Goal: Information Seeking & Learning: Learn about a topic

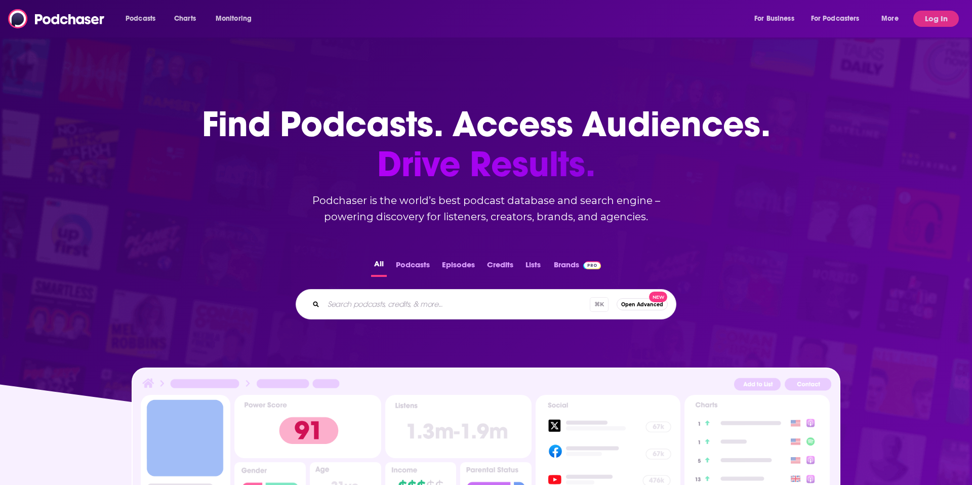
click at [387, 302] on input "Search podcasts, credits, & more..." at bounding box center [456, 304] width 266 height 16
click at [387, 302] on input "Search podcasts, credits, & more..." at bounding box center [469, 304] width 293 height 16
paste input "Cut The Tie | Own Your Success"
type input "Cut The Tie | Own Your Success"
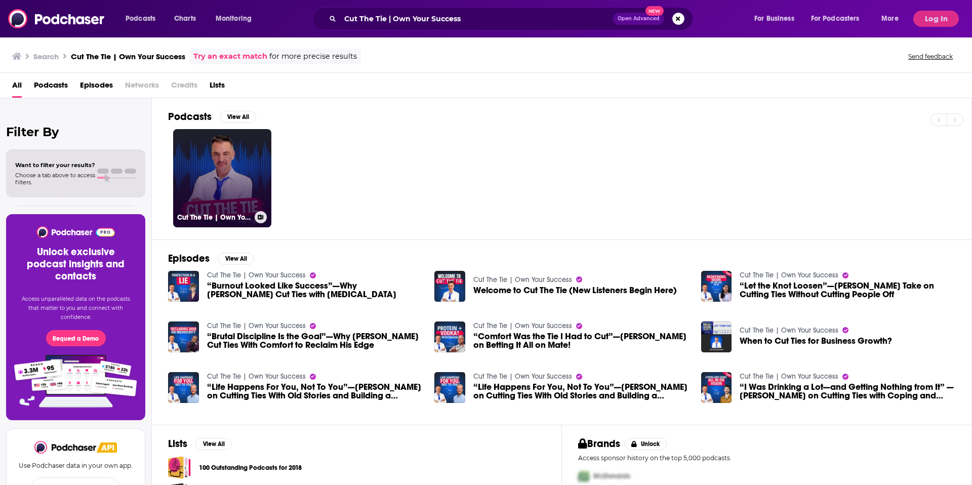
click at [241, 189] on link "Cut The Tie | Own Your Success" at bounding box center [222, 178] width 98 height 98
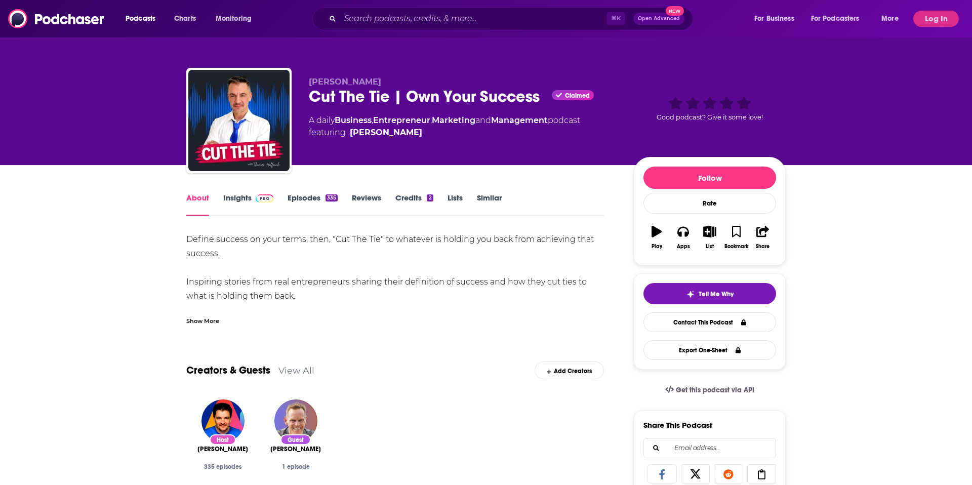
click at [226, 202] on link "Insights" at bounding box center [248, 204] width 50 height 23
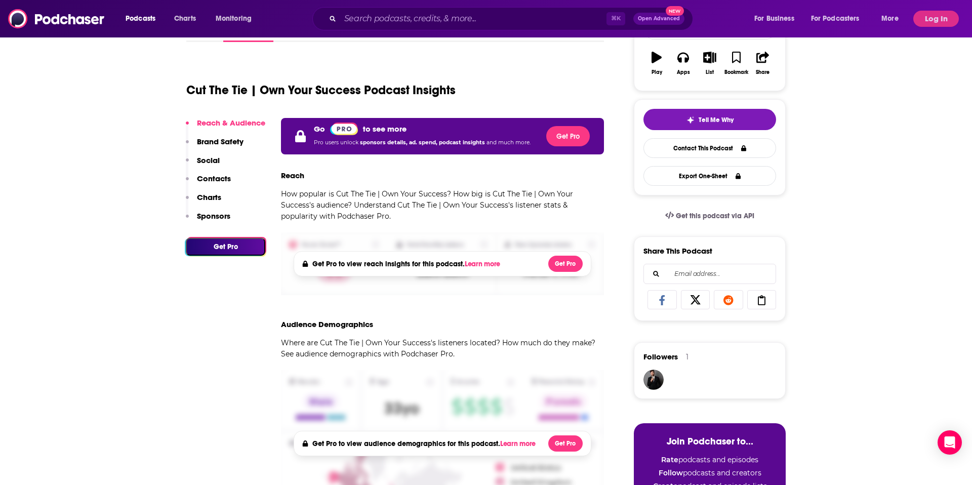
scroll to position [173, 0]
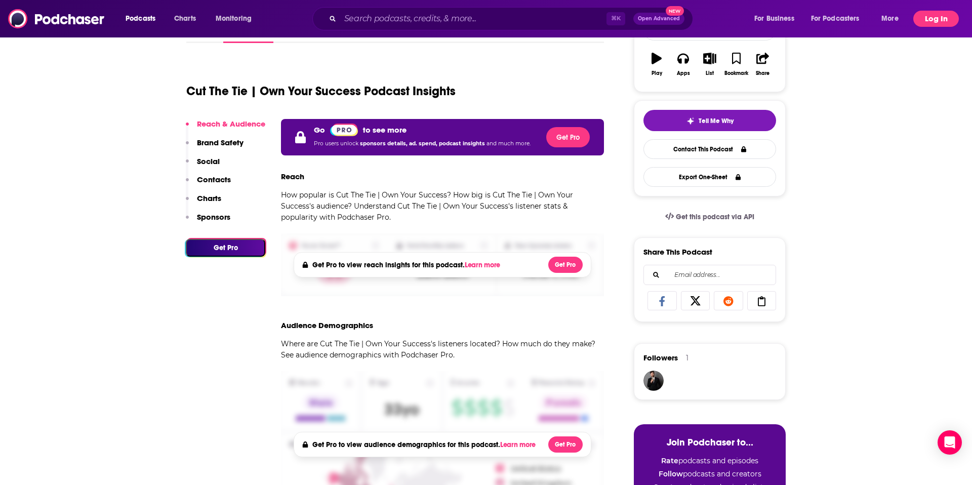
click at [935, 18] on button "Log In" at bounding box center [936, 19] width 46 height 16
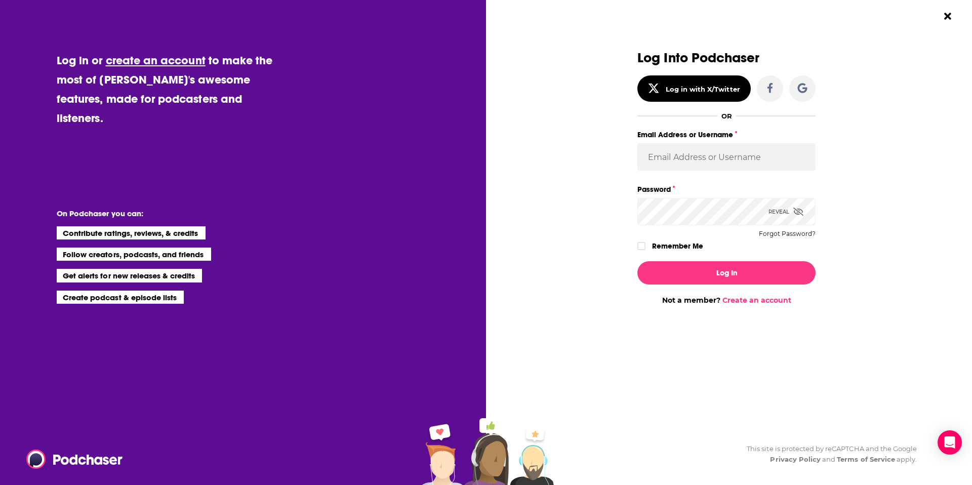
type input "[EMAIL_ADDRESS][DOMAIN_NAME]"
click at [655, 241] on label "Remember Me" at bounding box center [677, 245] width 51 height 13
click at [644, 251] on input "rememberMe" at bounding box center [641, 251] width 6 height 0
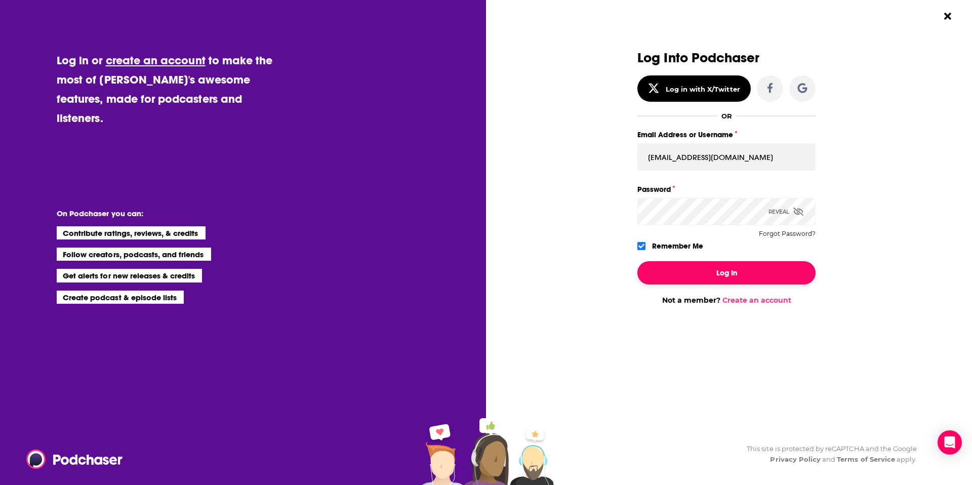
click at [731, 280] on button "Log In" at bounding box center [726, 272] width 178 height 23
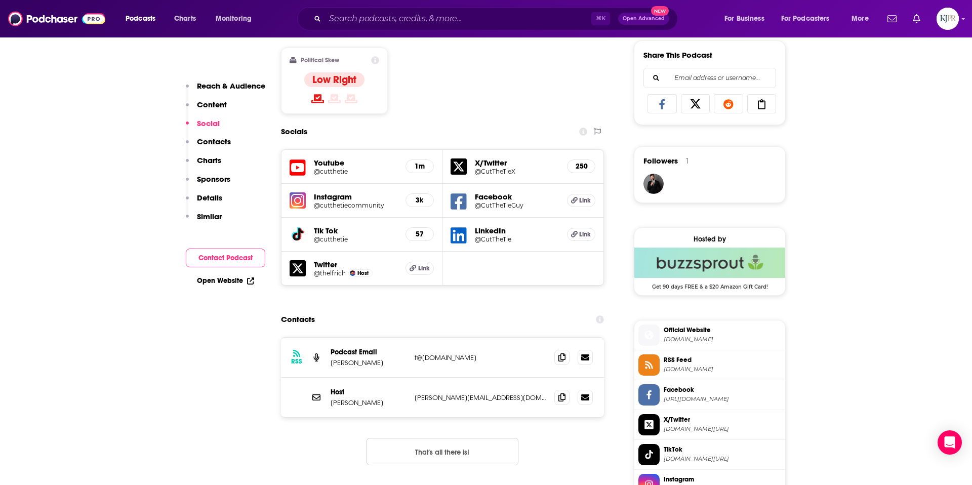
scroll to position [636, 0]
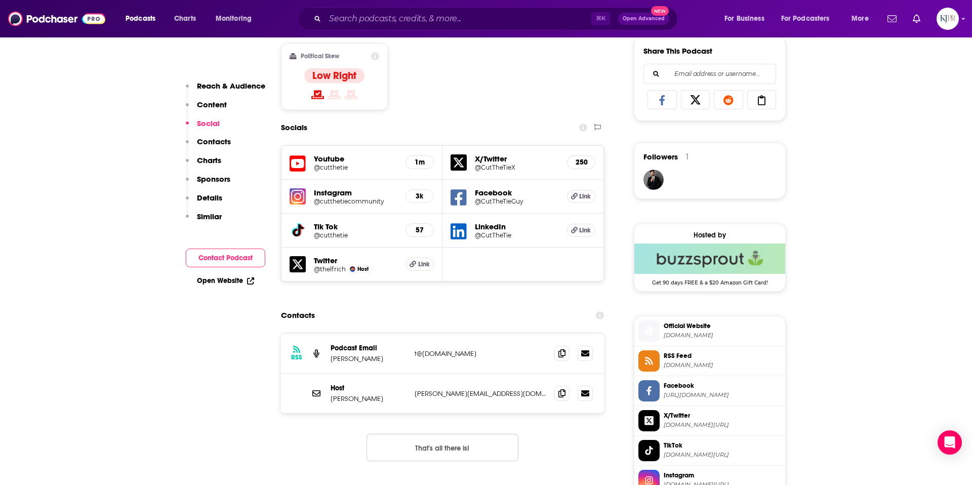
click at [422, 160] on h5 "1m" at bounding box center [419, 162] width 11 height 9
click at [336, 166] on h5 "@cutthetie" at bounding box center [356, 168] width 84 height 8
click at [445, 19] on input "Search podcasts, credits, & more..." at bounding box center [458, 19] width 266 height 16
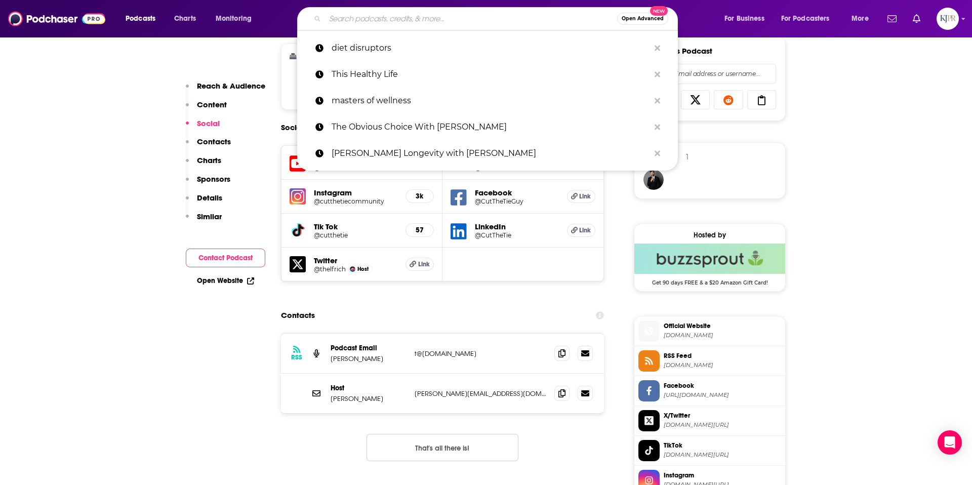
paste input "The Real Estate Espresso Podcast Professional Badge"
type input "The Real Estate Espresso Podcast Professional Badge"
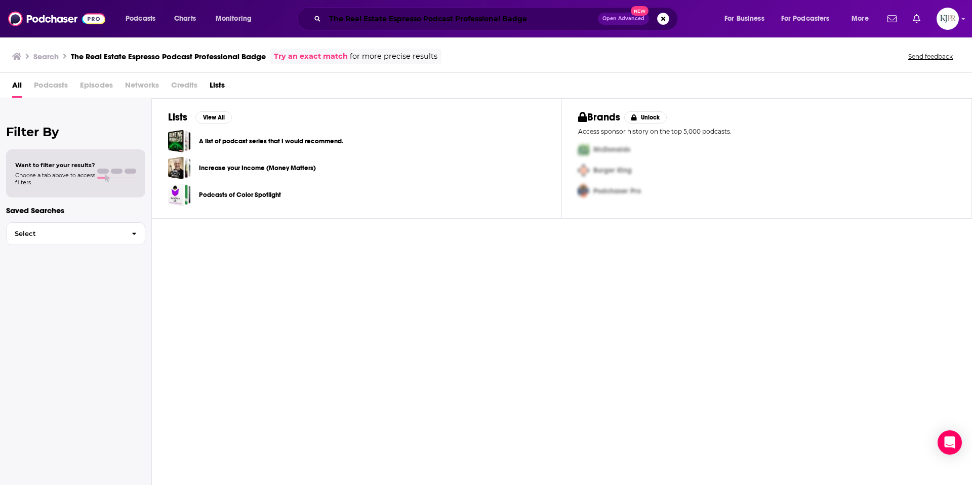
click at [522, 21] on input "The Real Estate Espresso Podcast Professional Badge" at bounding box center [461, 19] width 273 height 16
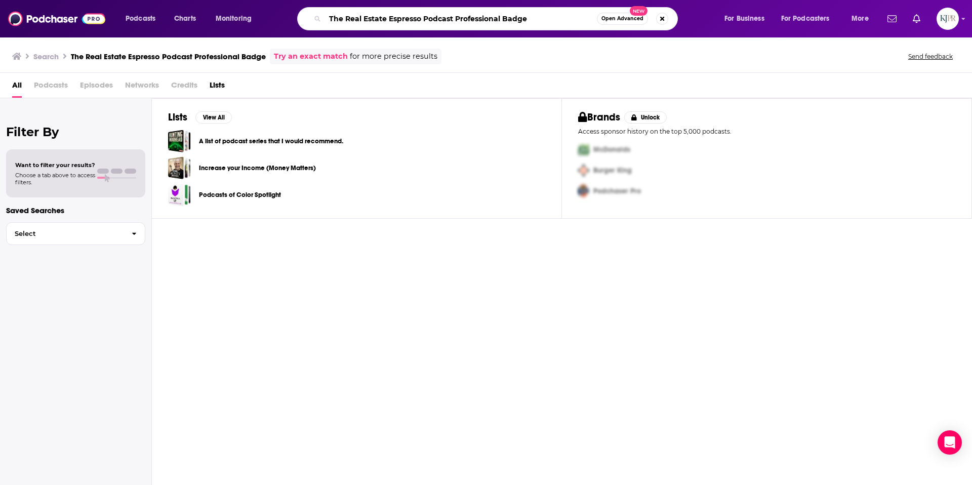
click at [522, 21] on input "The Real Estate Espresso Podcast Professional Badge" at bounding box center [461, 19] width 272 height 16
type input "The Real Estate Espresso Podcast Professional"
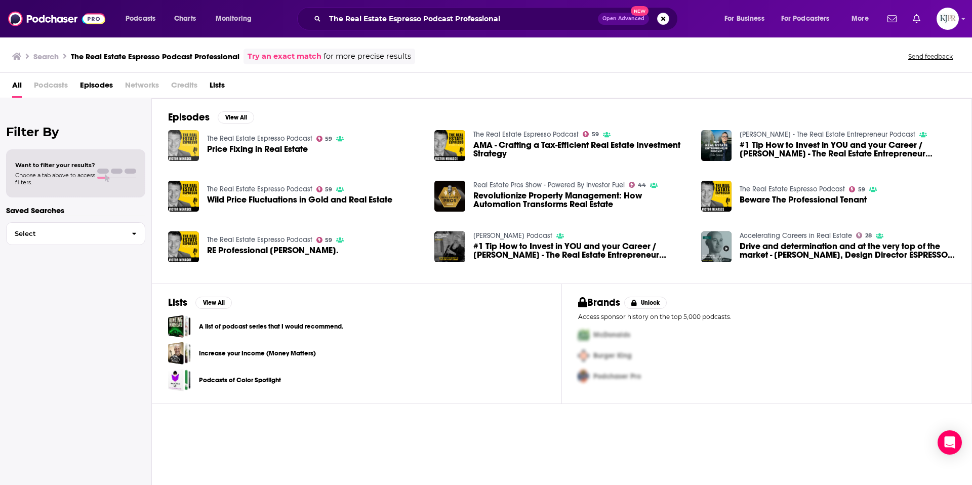
click at [198, 141] on img "Price Fixing in Real Estate" at bounding box center [183, 145] width 31 height 31
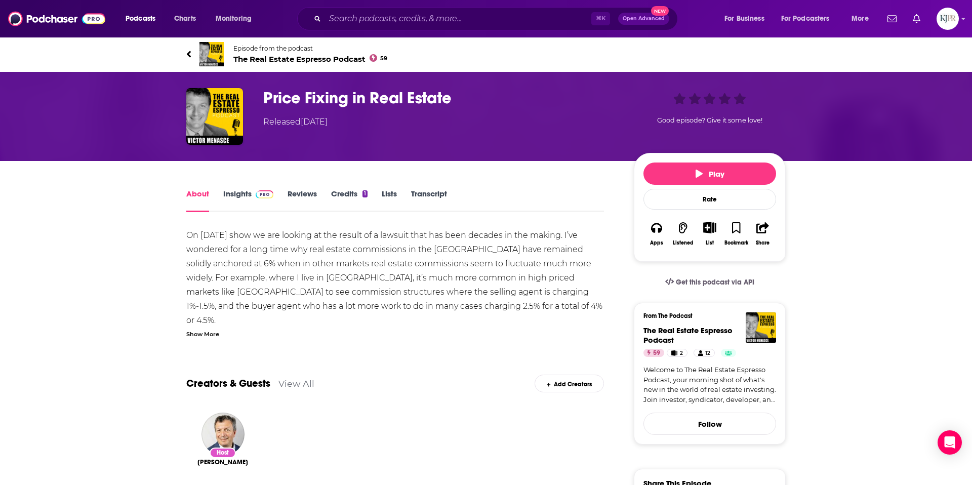
click at [241, 197] on link "Insights" at bounding box center [248, 200] width 50 height 23
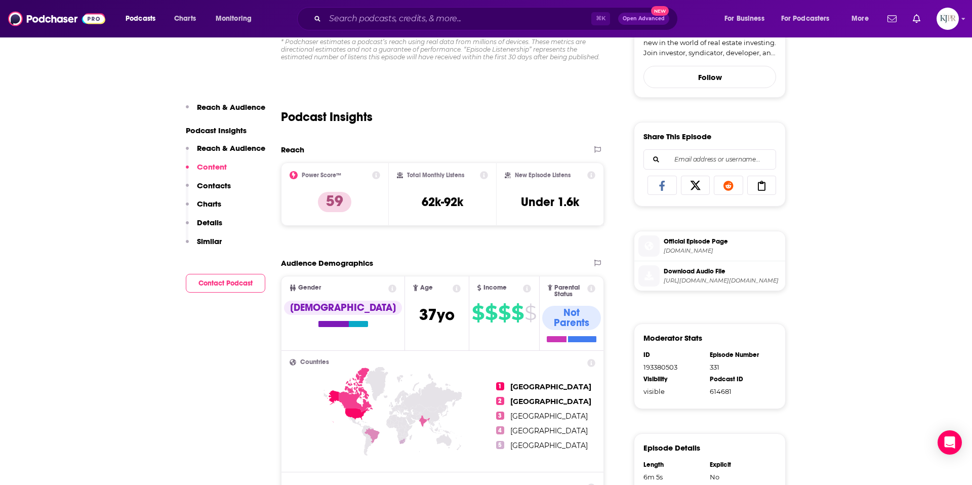
scroll to position [264, 0]
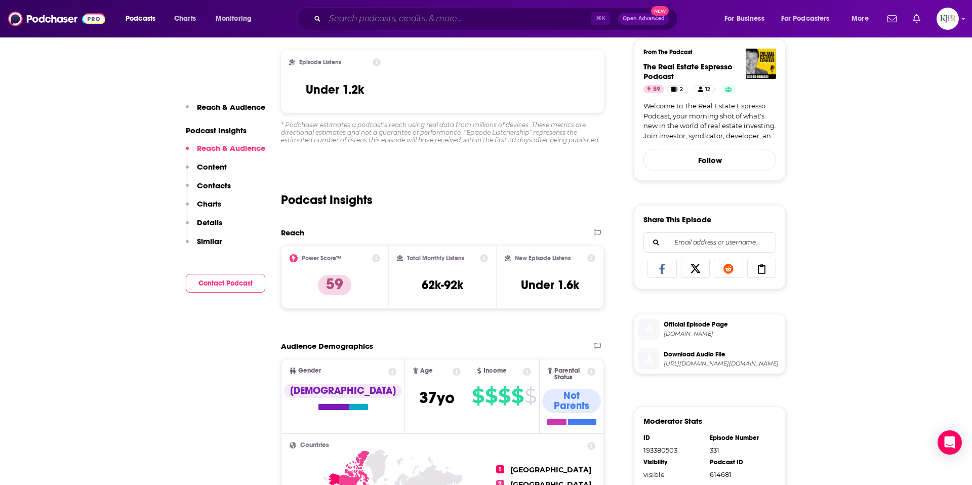
click at [425, 21] on input "Search podcasts, credits, & more..." at bounding box center [458, 19] width 266 height 16
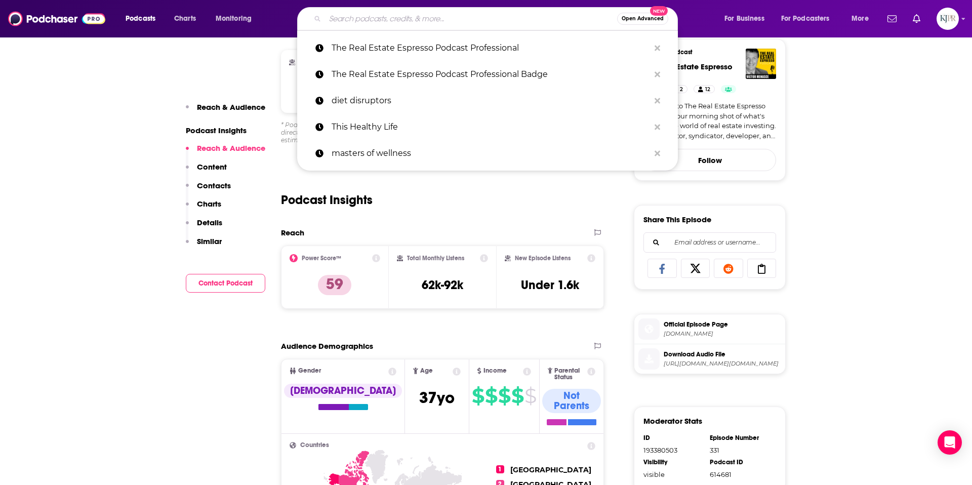
paste input "Meditation Podcast"
type input "Meditation Podcast"
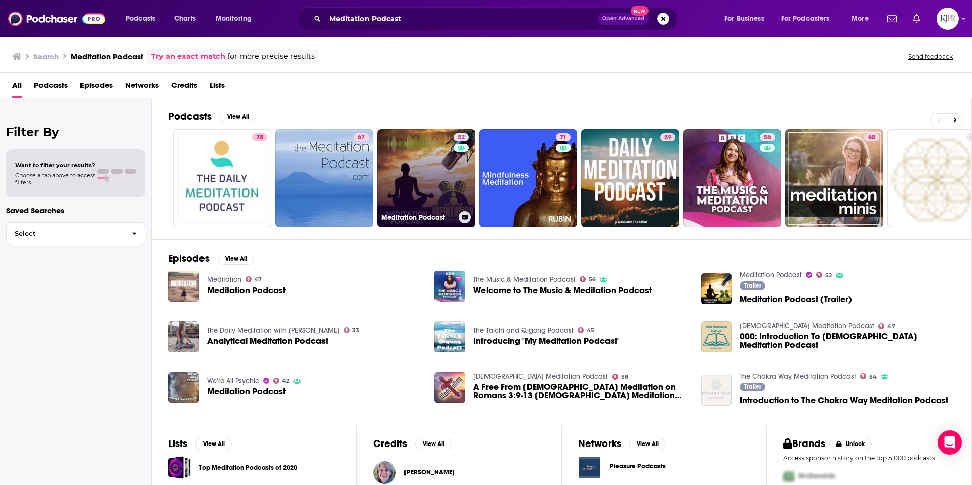
click at [429, 183] on link "52 Meditation Podcast" at bounding box center [426, 178] width 98 height 98
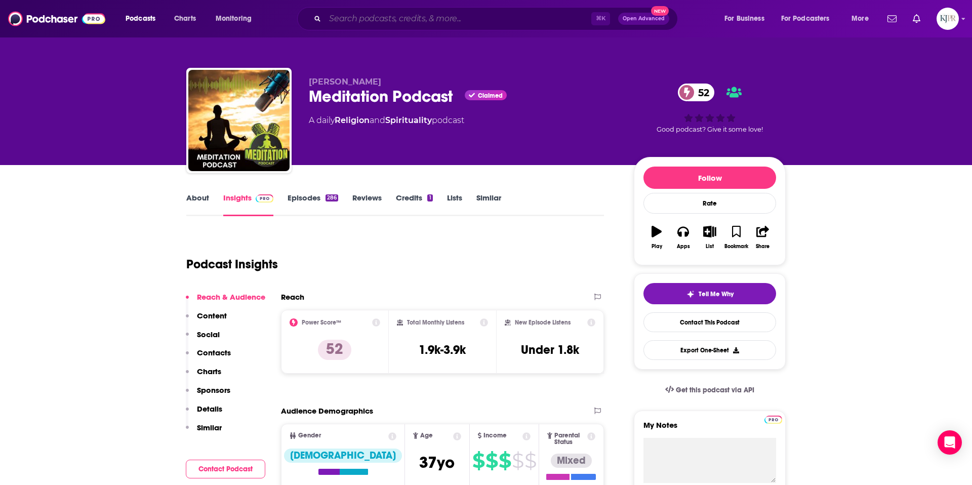
click at [499, 24] on input "Search podcasts, credits, & more..." at bounding box center [458, 19] width 266 height 16
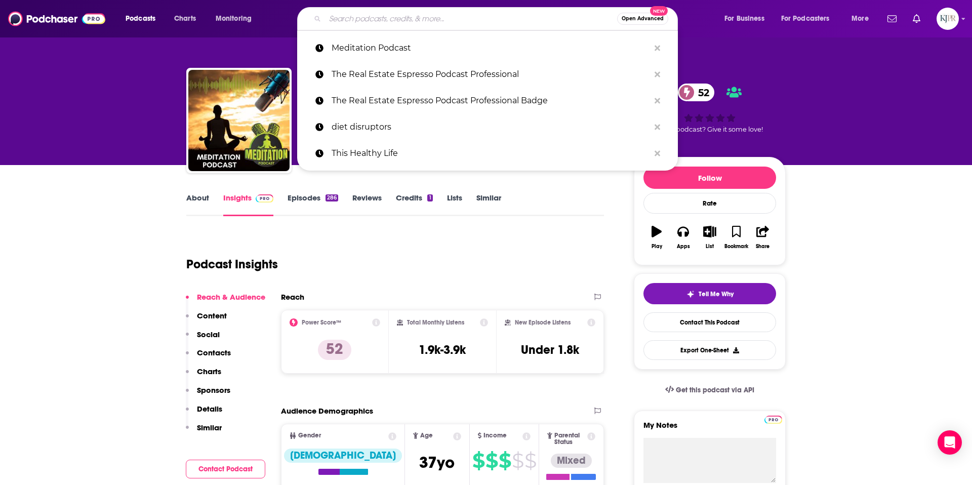
paste input "[DEMOGRAPHIC_DATA] Wisdom, Modern Life"
type input "[DEMOGRAPHIC_DATA] Wisdom, Modern Life"
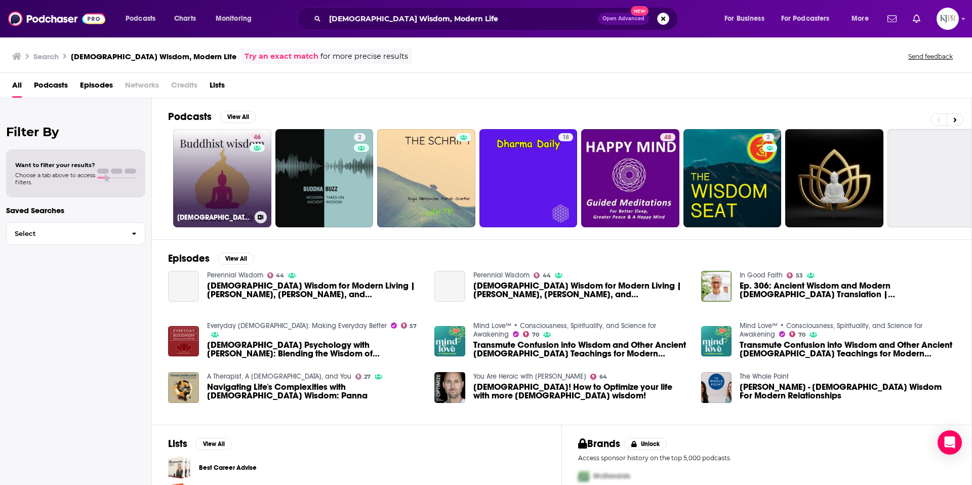
click at [234, 181] on link "46 [DEMOGRAPHIC_DATA] Wisdom, Modern Life" at bounding box center [222, 178] width 98 height 98
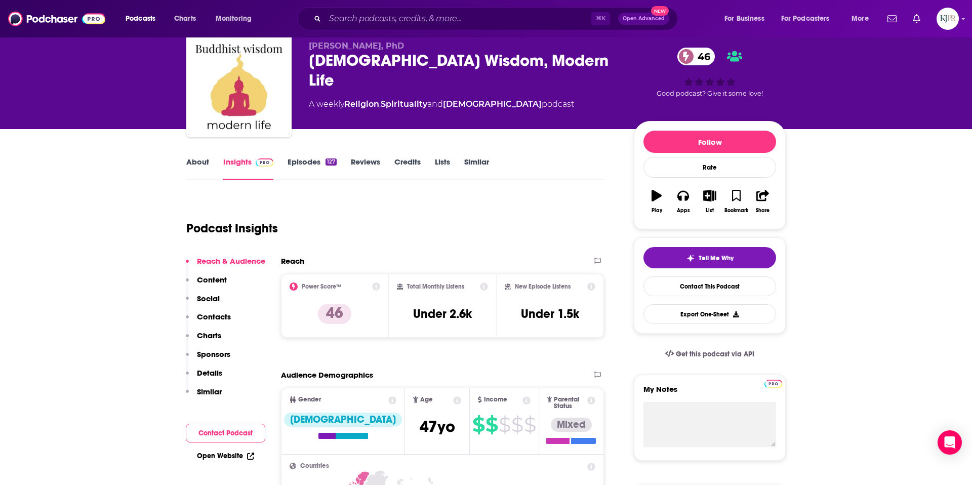
scroll to position [37, 0]
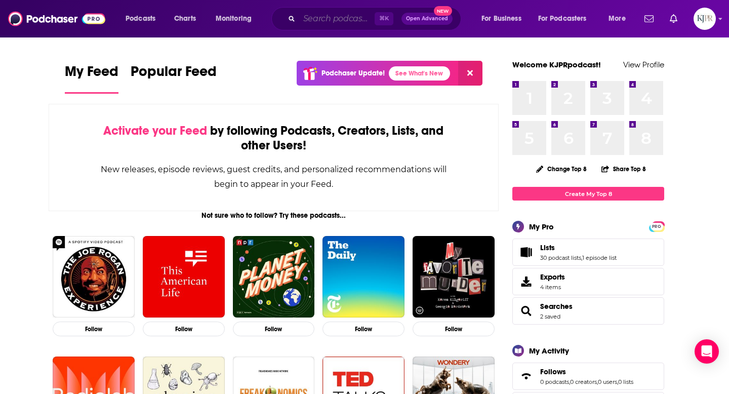
click at [314, 24] on input "Search podcasts, credits, & more..." at bounding box center [336, 19] width 75 height 16
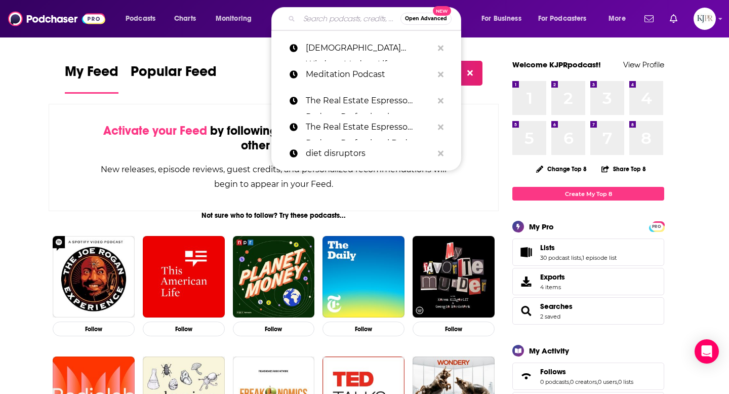
paste input "[DEMOGRAPHIC_DATA] Wisdom, Modern Life"
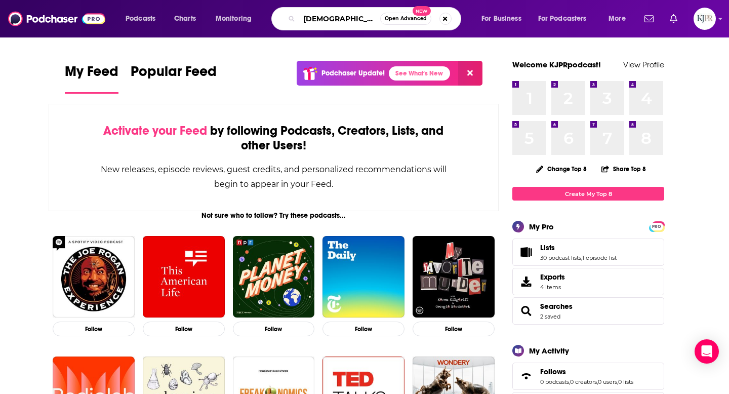
click at [338, 22] on input "[DEMOGRAPHIC_DATA] Wisdom, Modern Life" at bounding box center [339, 19] width 81 height 16
type input "cut the tie"
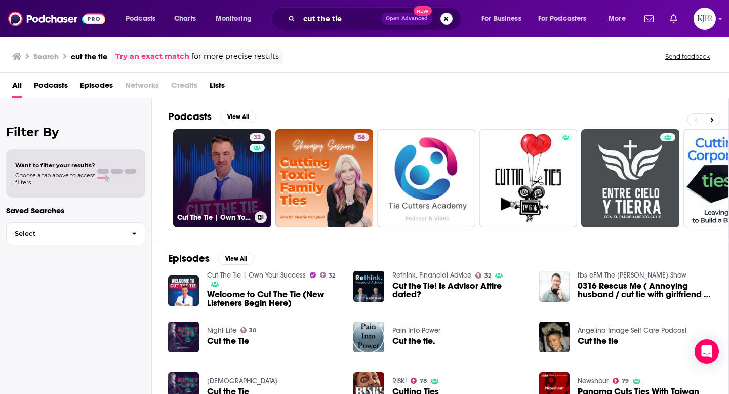
click at [218, 188] on link "32 Cut The Tie | Own Your Success" at bounding box center [222, 178] width 98 height 98
